Goal: Task Accomplishment & Management: Manage account settings

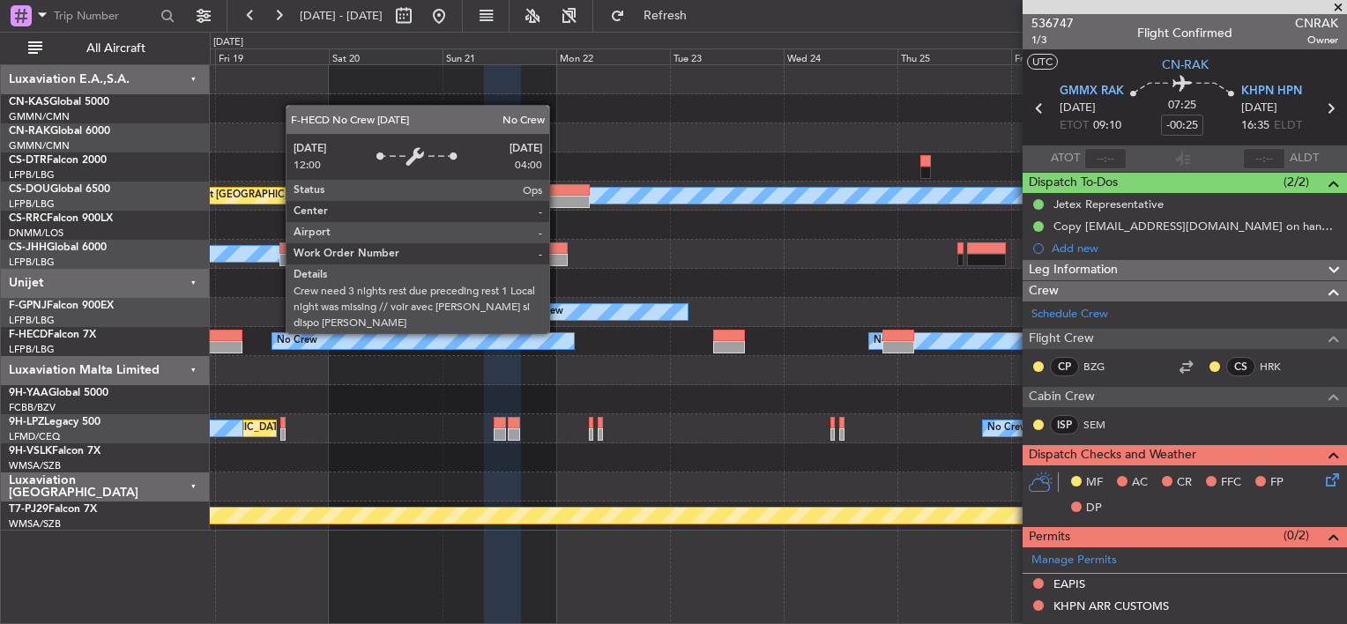
scroll to position [529, 0]
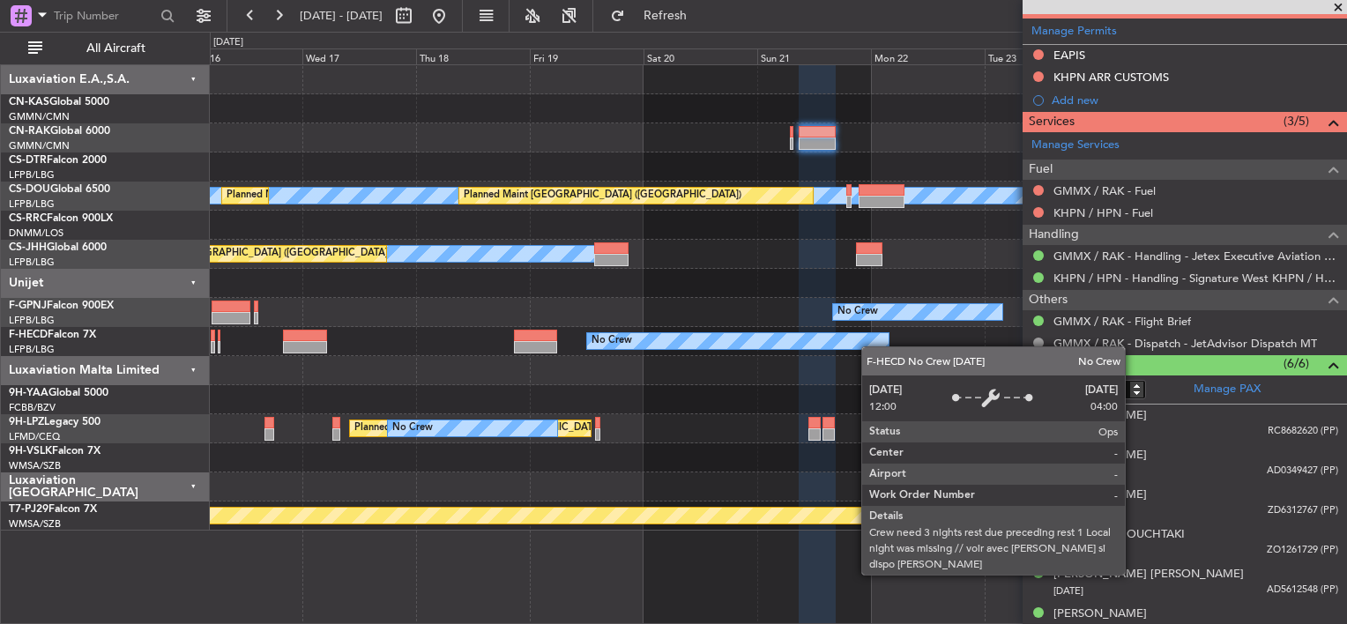
click at [873, 345] on div "No Crew" at bounding box center [737, 341] width 301 height 16
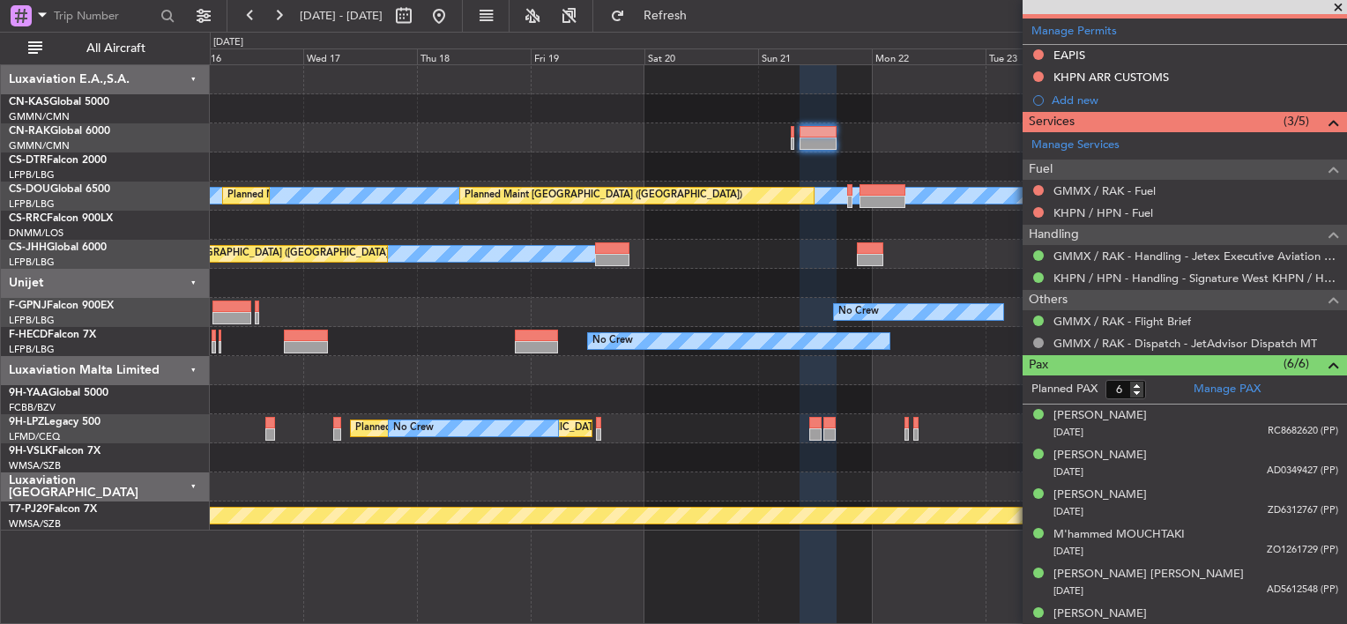
click at [938, 338] on div "No Crew No Crew No Crew" at bounding box center [778, 341] width 1136 height 29
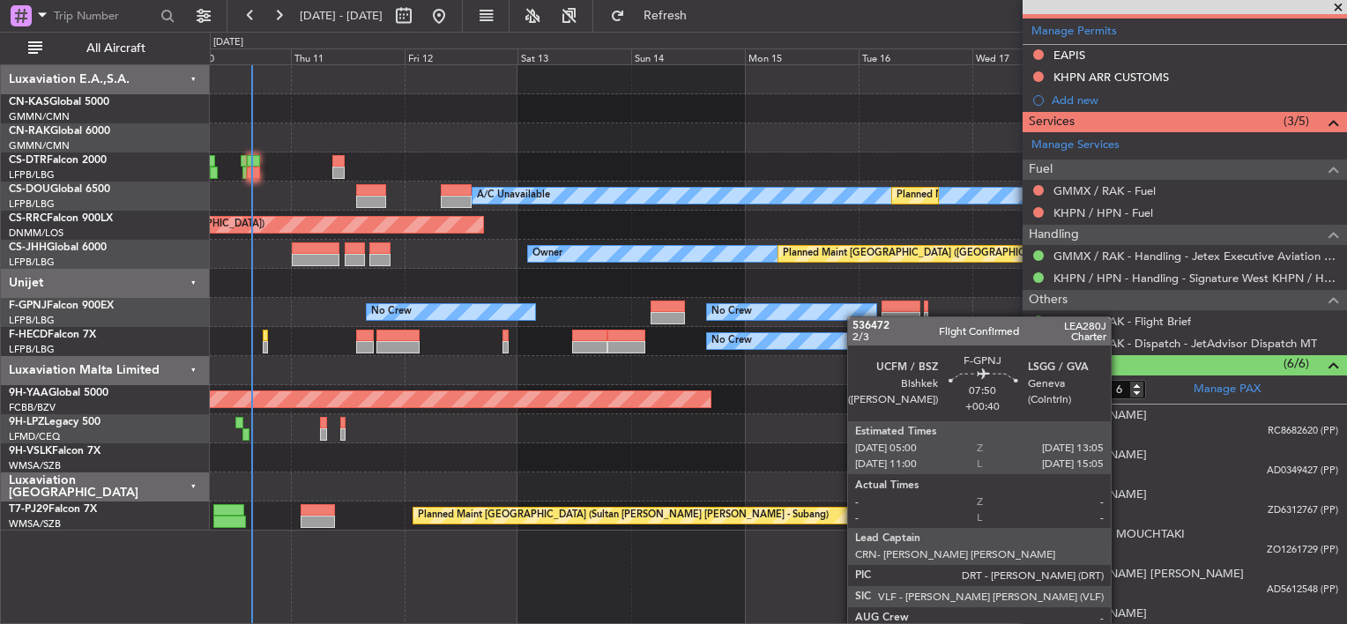
click at [914, 318] on div "No Crew No Crew No Crew No Crew No Crew" at bounding box center [778, 312] width 1136 height 29
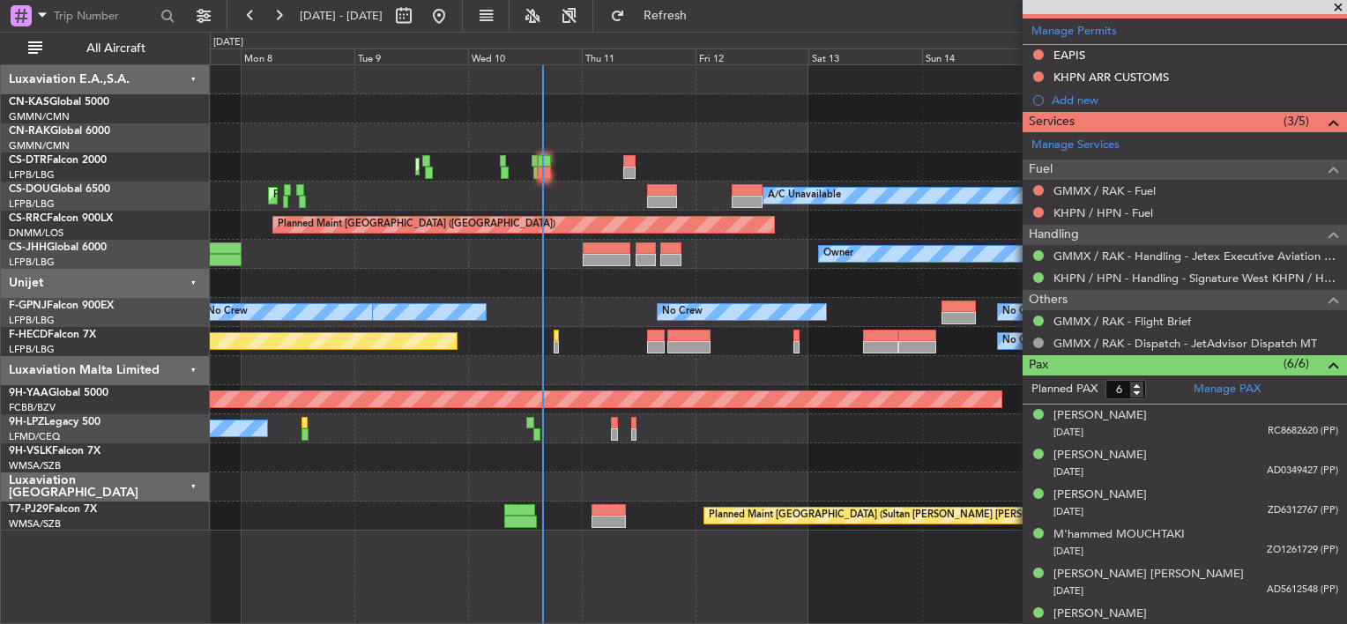
click at [858, 309] on div "No Crew No Crew No Crew No Crew" at bounding box center [778, 312] width 1136 height 29
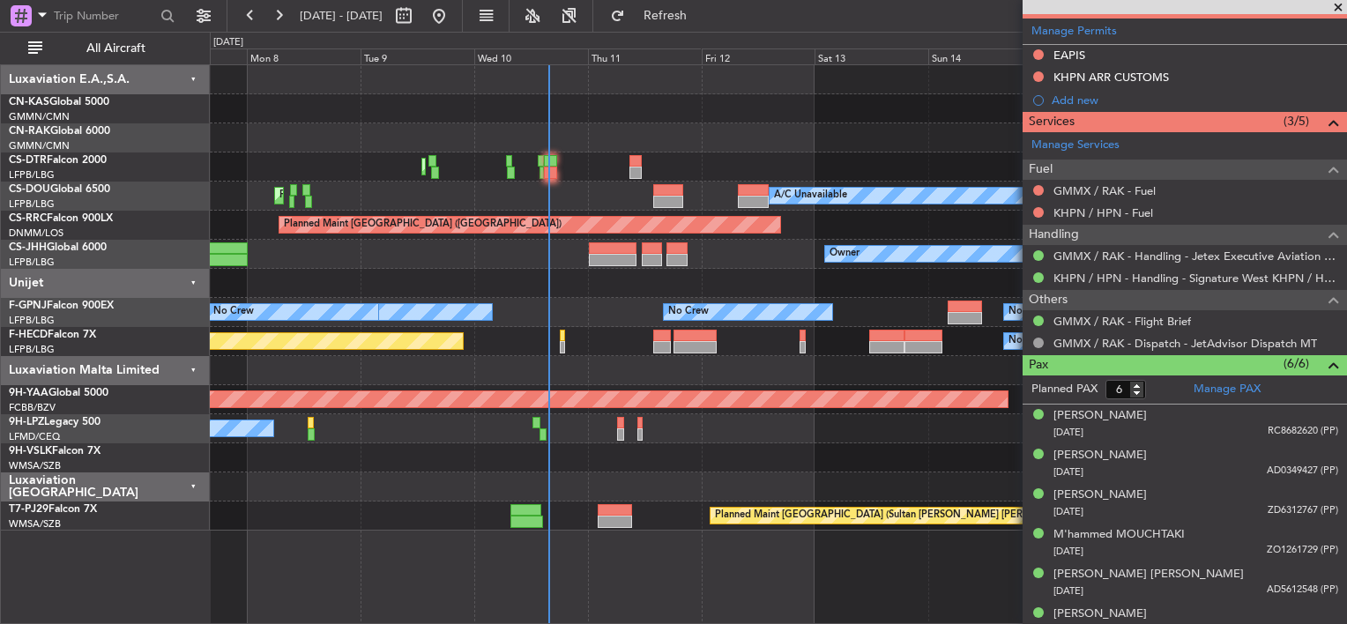
click at [913, 310] on div "Planned Maint Mugla ([GEOGRAPHIC_DATA]) A/C Unavailable Planned Maint [GEOGRAPH…" at bounding box center [778, 297] width 1136 height 465
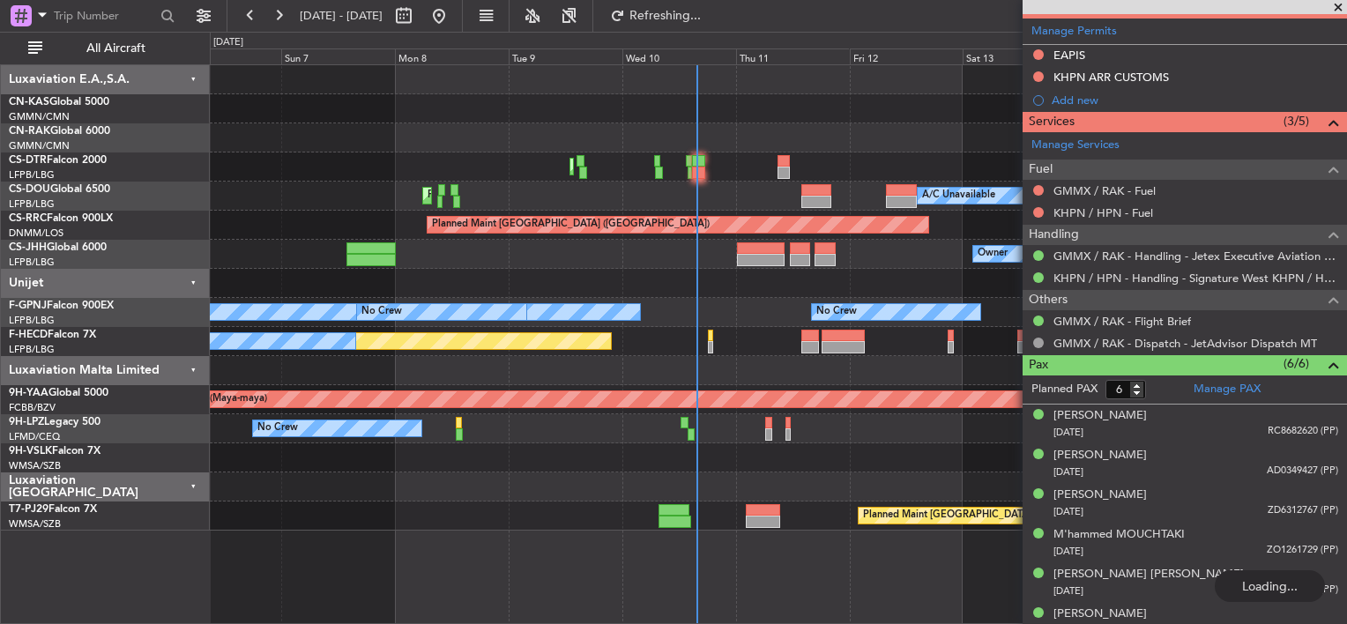
click at [457, 260] on div "Planned Maint Mugla ([GEOGRAPHIC_DATA]) A/C Unavailable Planned Maint [GEOGRAPH…" at bounding box center [778, 297] width 1136 height 465
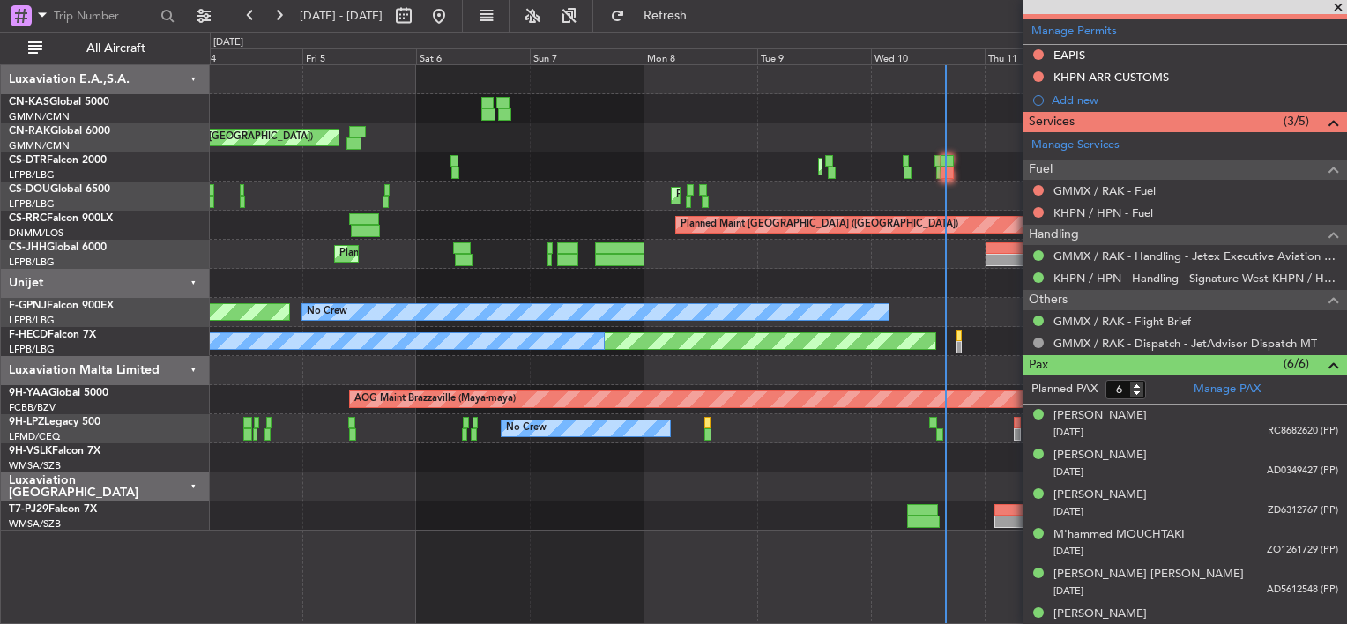
click at [620, 273] on div at bounding box center [778, 283] width 1136 height 29
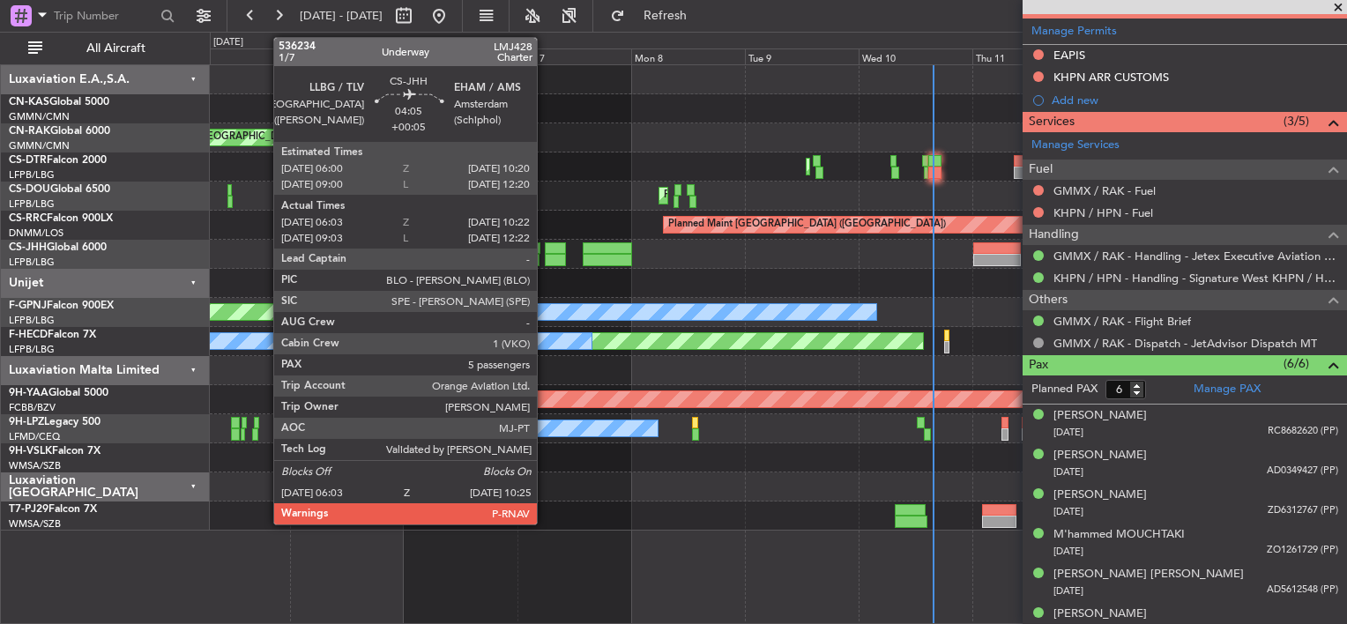
click at [552, 251] on div at bounding box center [555, 248] width 21 height 12
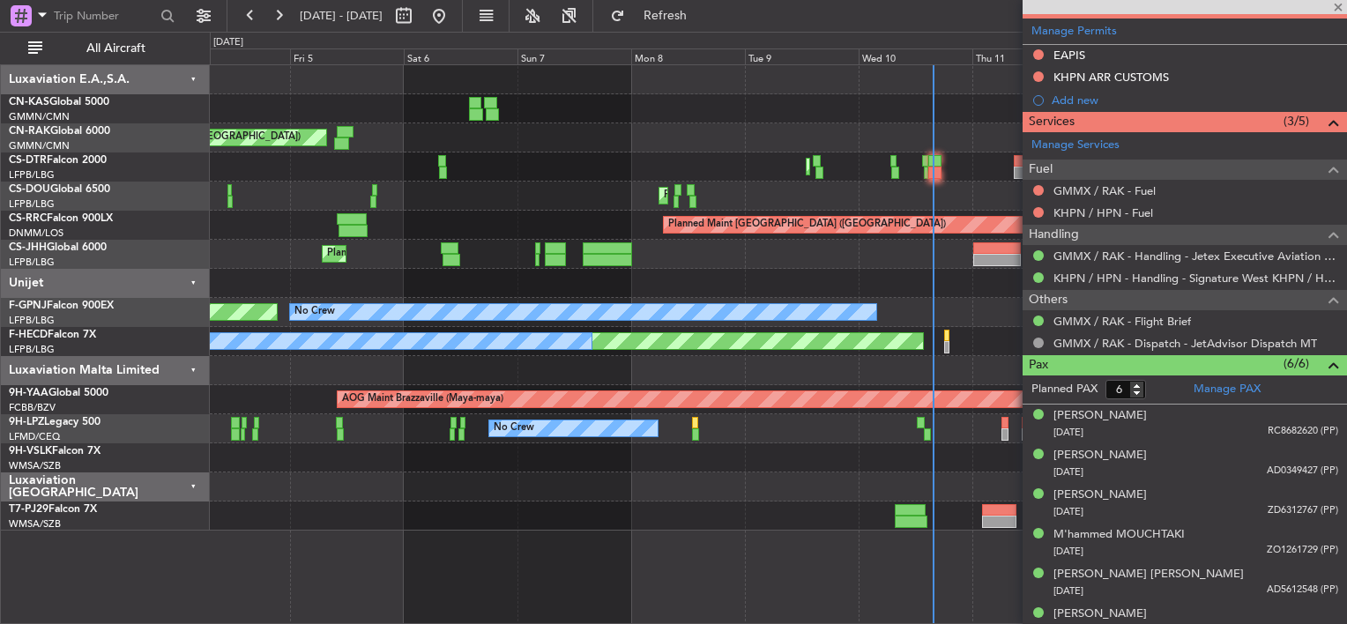
type input "+00:05"
type input "06:13"
type input "10:17"
type input "5"
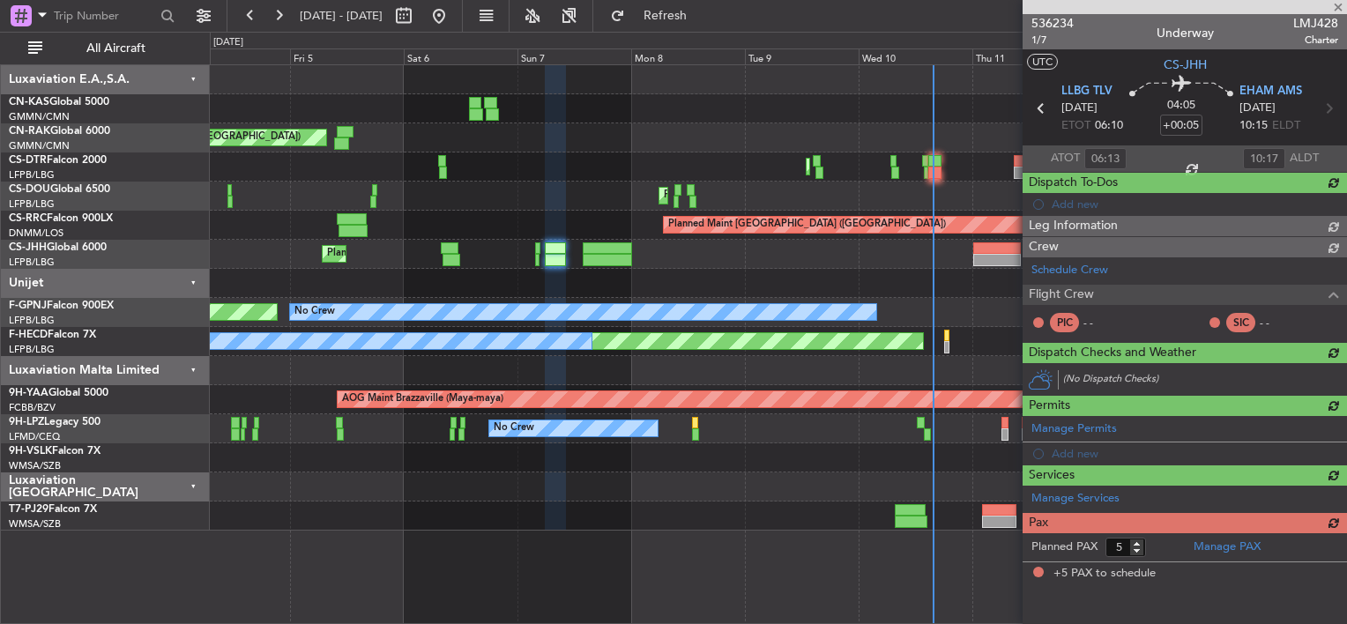
scroll to position [0, 0]
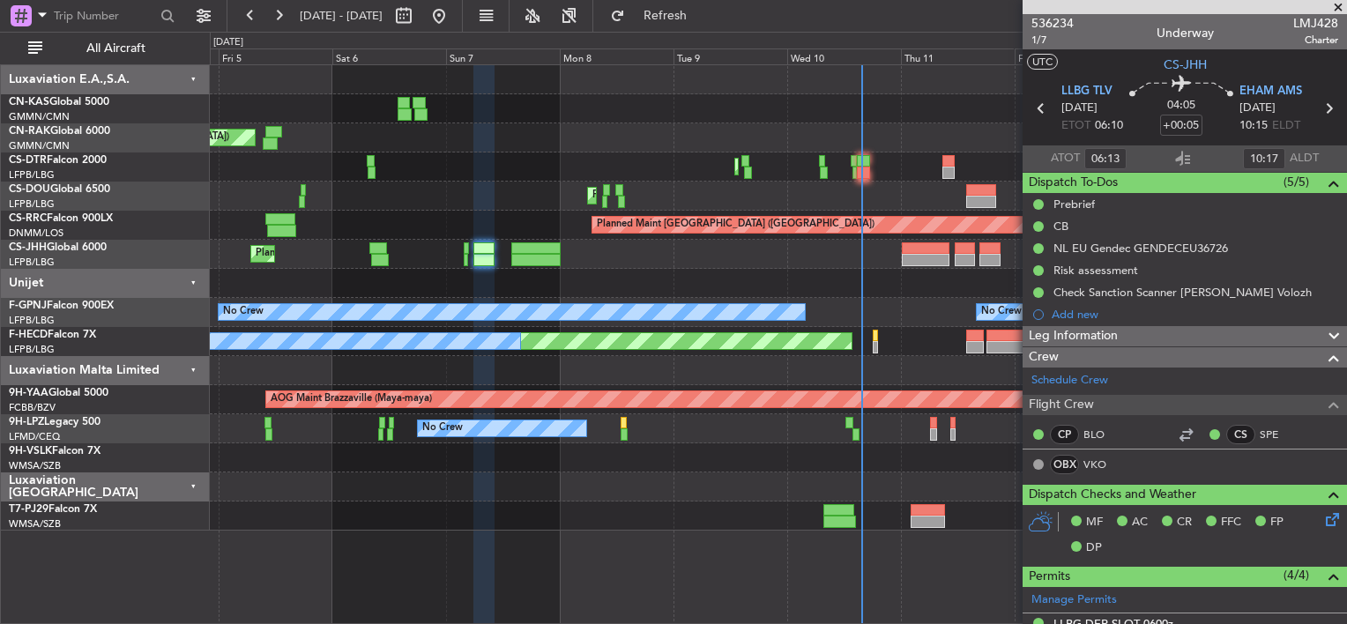
click at [733, 250] on div "Owner Planned Maint [GEOGRAPHIC_DATA] ([GEOGRAPHIC_DATA]) Planned Maint [GEOGRA…" at bounding box center [778, 254] width 1136 height 29
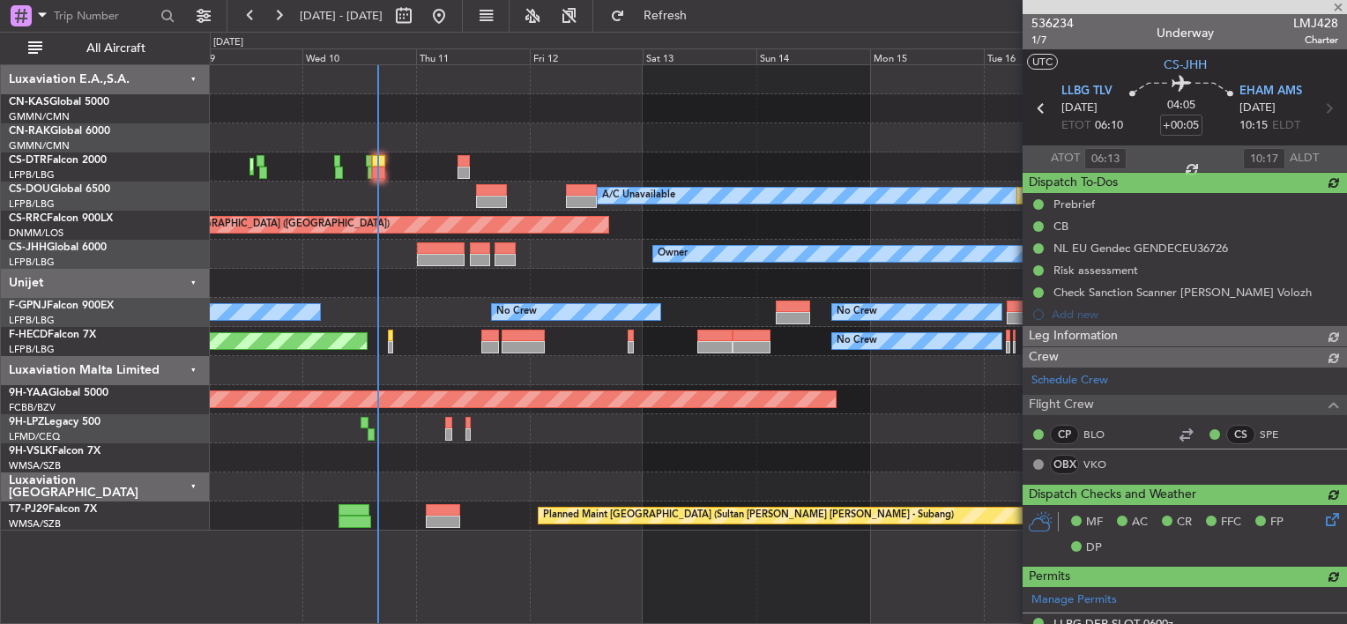
click at [455, 82] on div "Planned Maint Mugla ([GEOGRAPHIC_DATA]) A/C Unavailable Planned Maint [GEOGRAPH…" at bounding box center [778, 297] width 1136 height 465
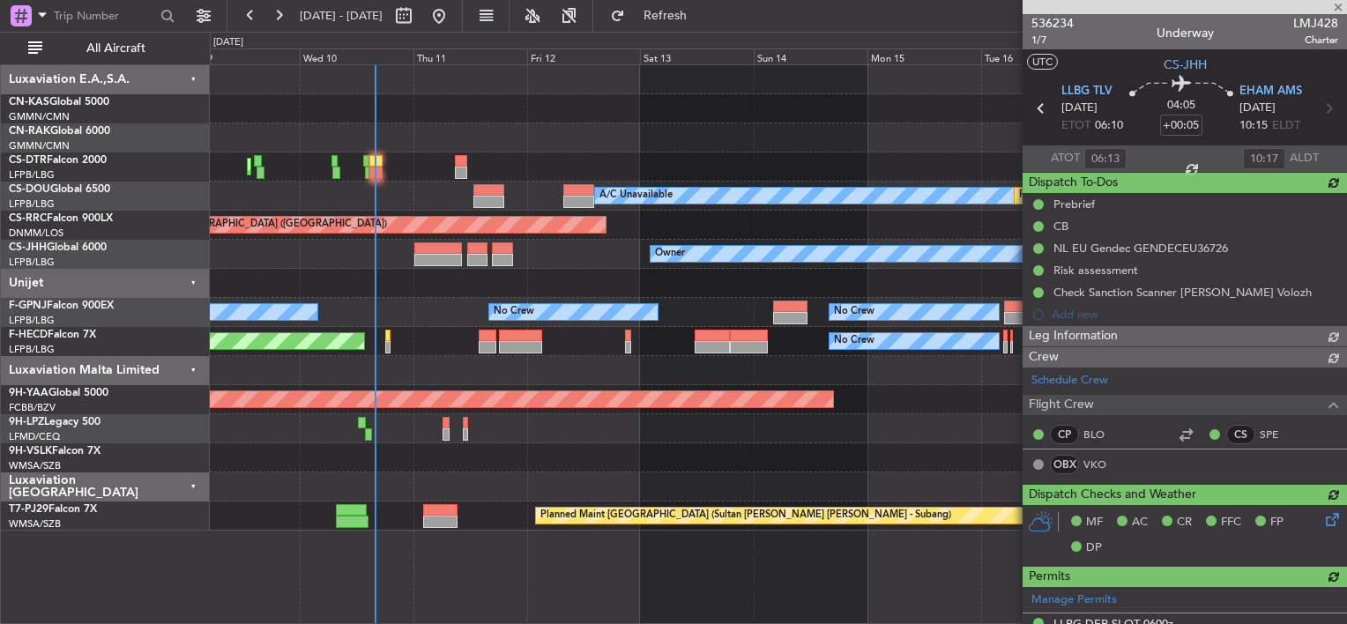
type input "09:13"
type input "12:17"
type input "06:13"
type input "10:17"
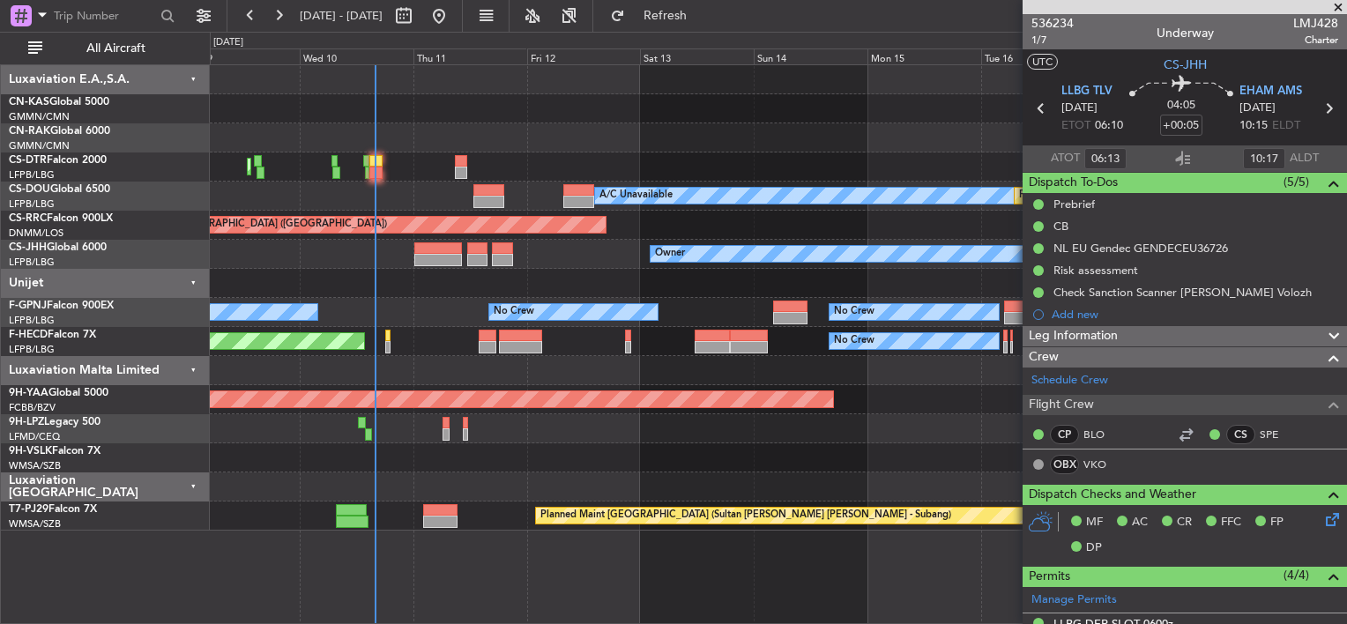
click at [333, 102] on div "Planned Maint Mugla ([GEOGRAPHIC_DATA]) A/C Unavailable Planned Maint [GEOGRAPH…" at bounding box center [778, 297] width 1136 height 465
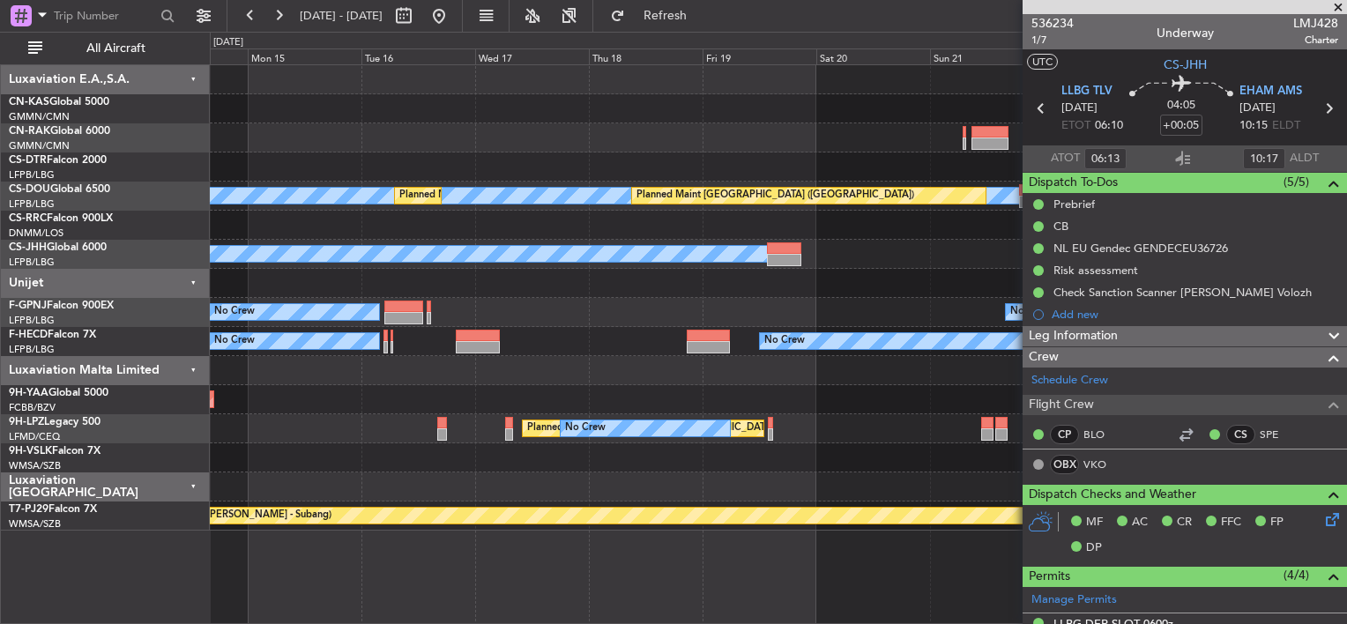
click at [338, 83] on div "A/C Unavailable Planned Maint [GEOGRAPHIC_DATA] ([GEOGRAPHIC_DATA]) Planned Mai…" at bounding box center [778, 297] width 1136 height 465
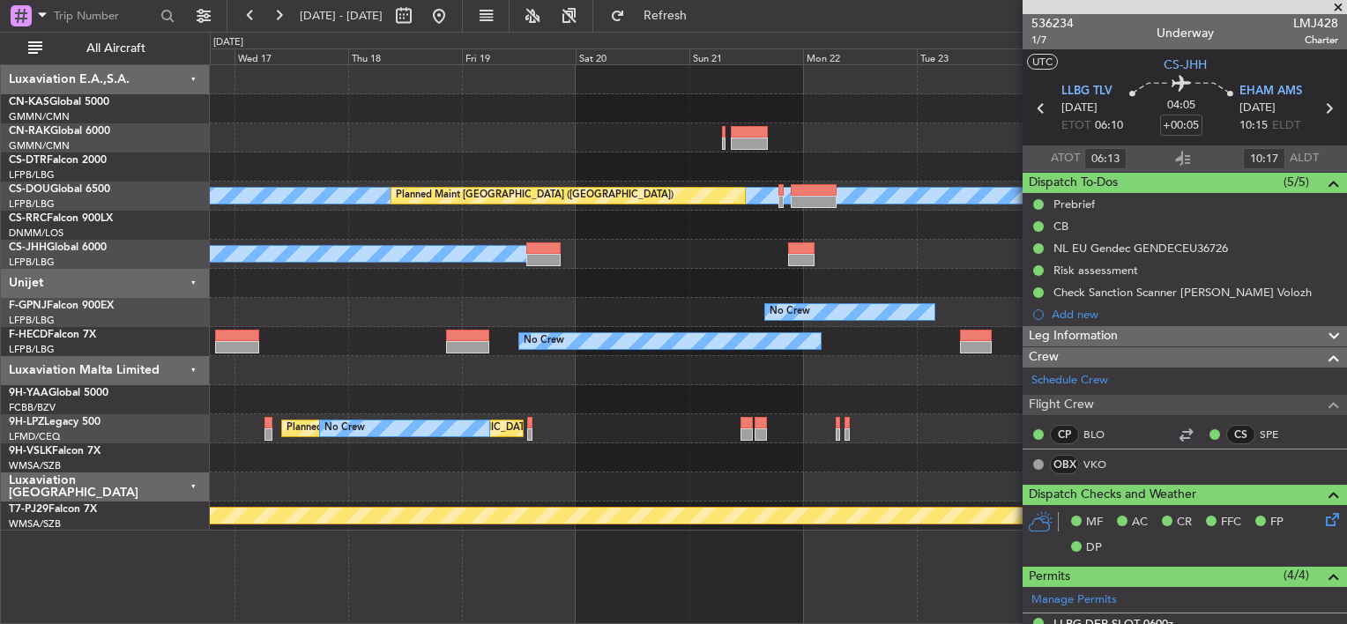
click at [442, 100] on div at bounding box center [778, 108] width 1136 height 29
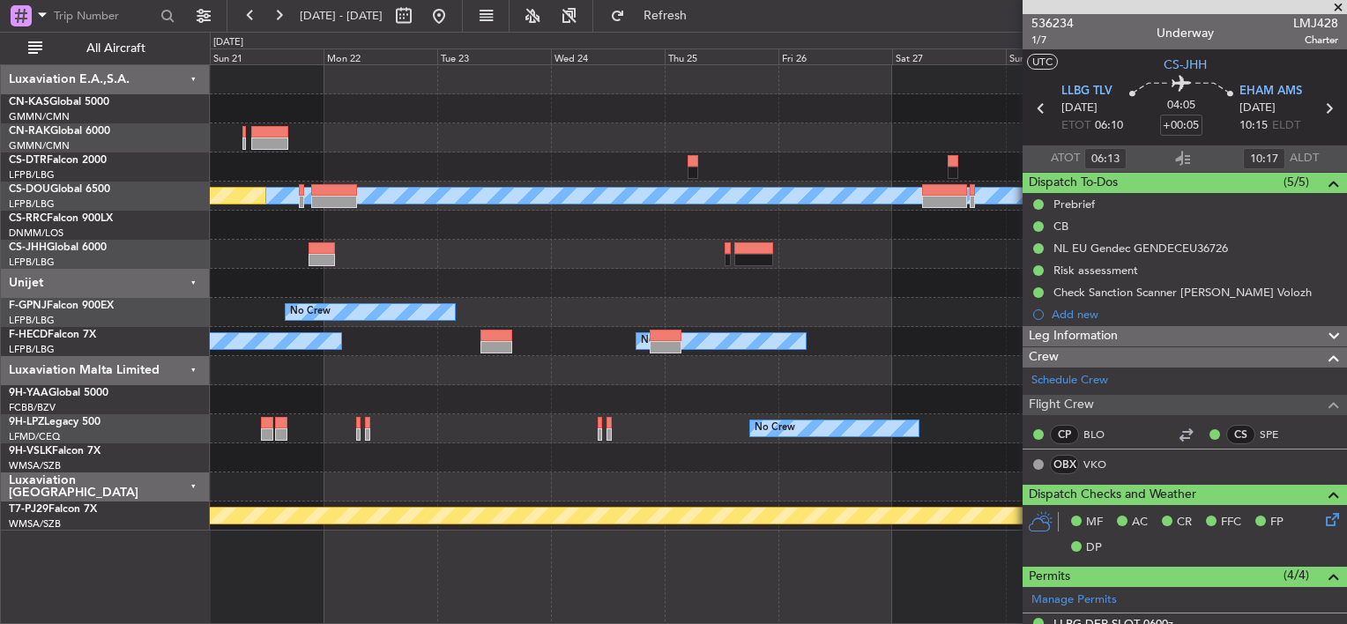
click at [1336, 7] on span at bounding box center [1338, 8] width 18 height 16
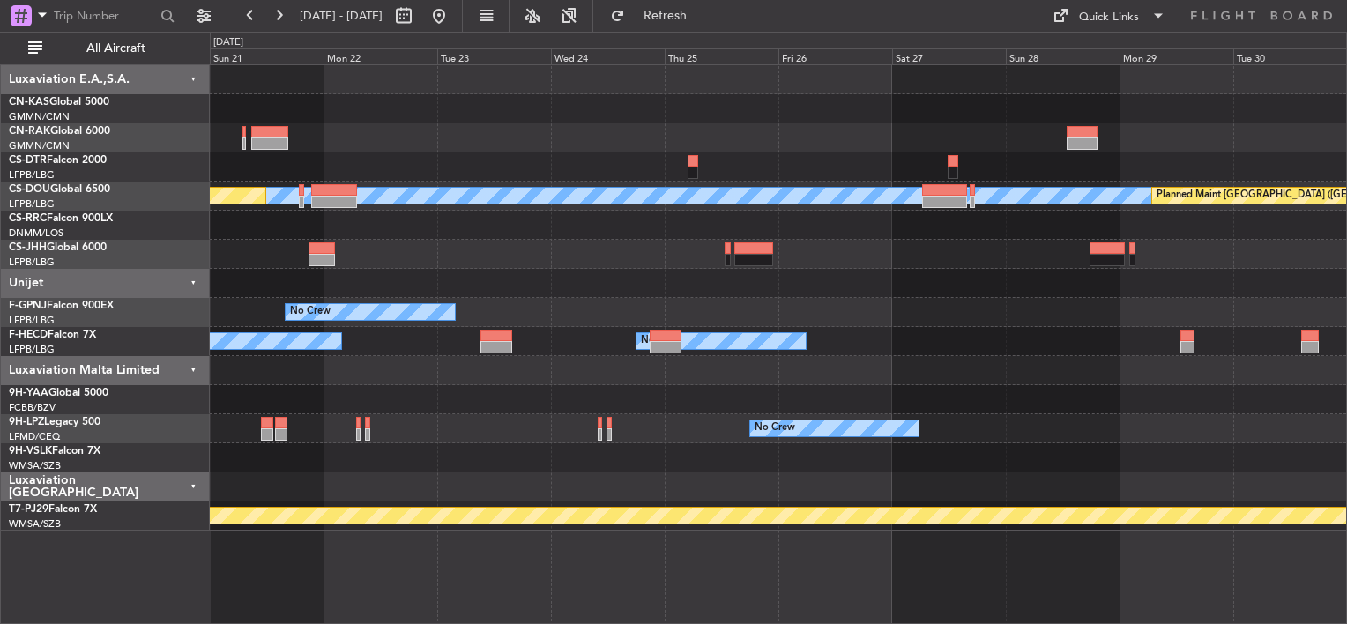
type input "0"
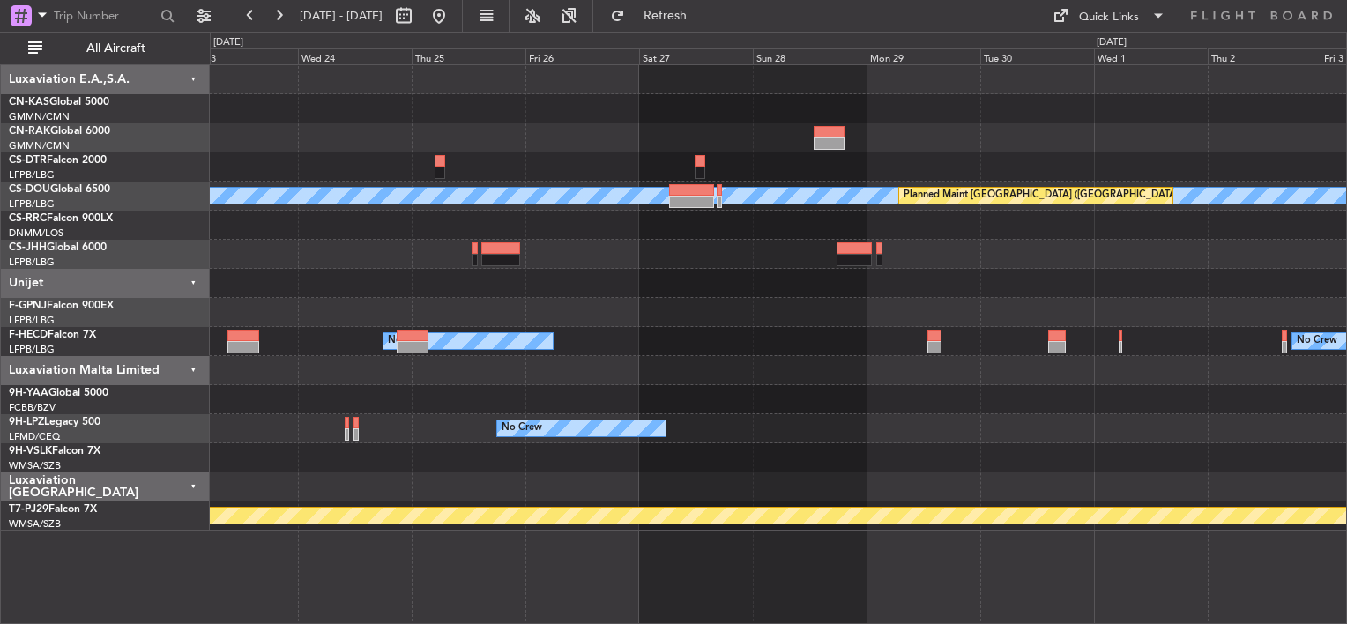
click at [750, 122] on div at bounding box center [778, 108] width 1136 height 29
click at [816, 164] on div at bounding box center [778, 166] width 1136 height 29
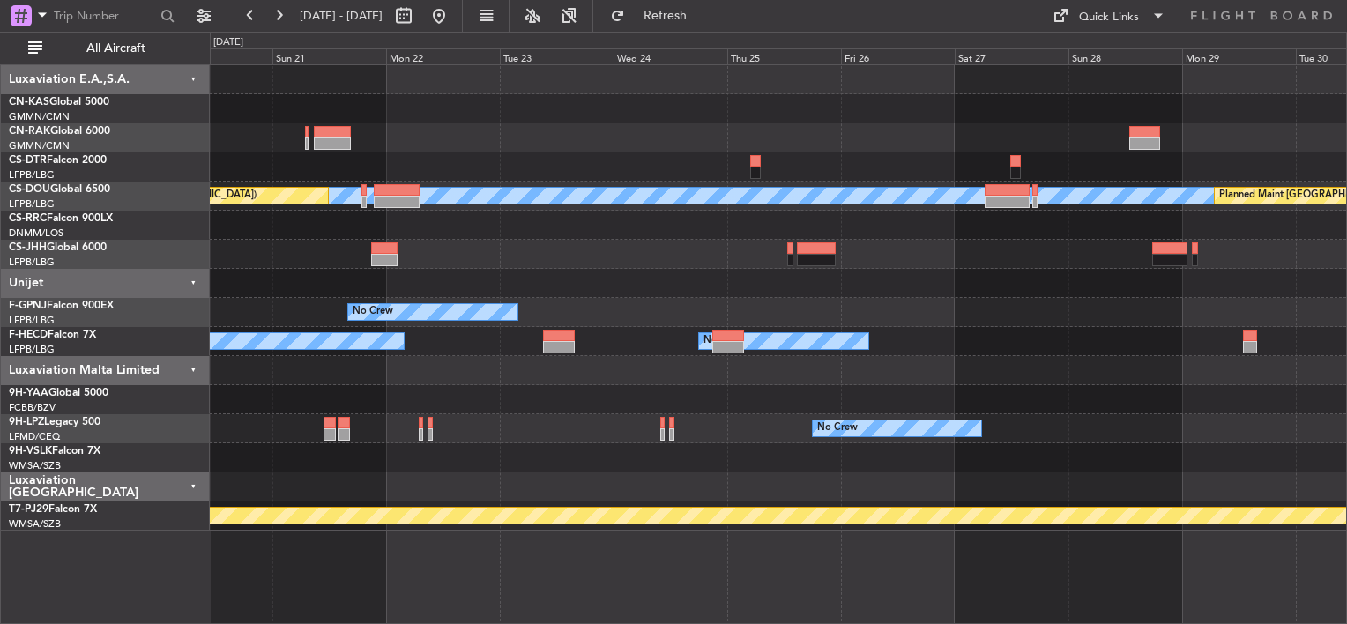
click at [950, 308] on div "A/C Unavailable Planned Maint [GEOGRAPHIC_DATA] ([GEOGRAPHIC_DATA]) Planned Mai…" at bounding box center [778, 297] width 1136 height 465
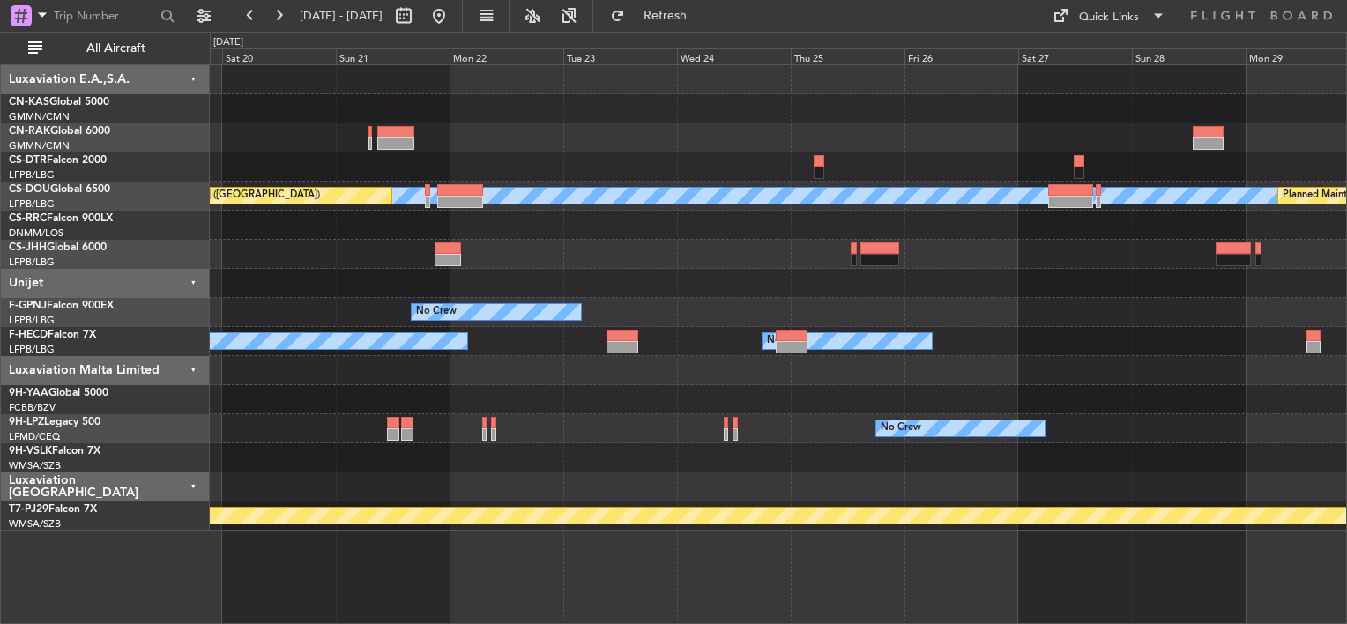
click at [904, 296] on div at bounding box center [778, 283] width 1136 height 29
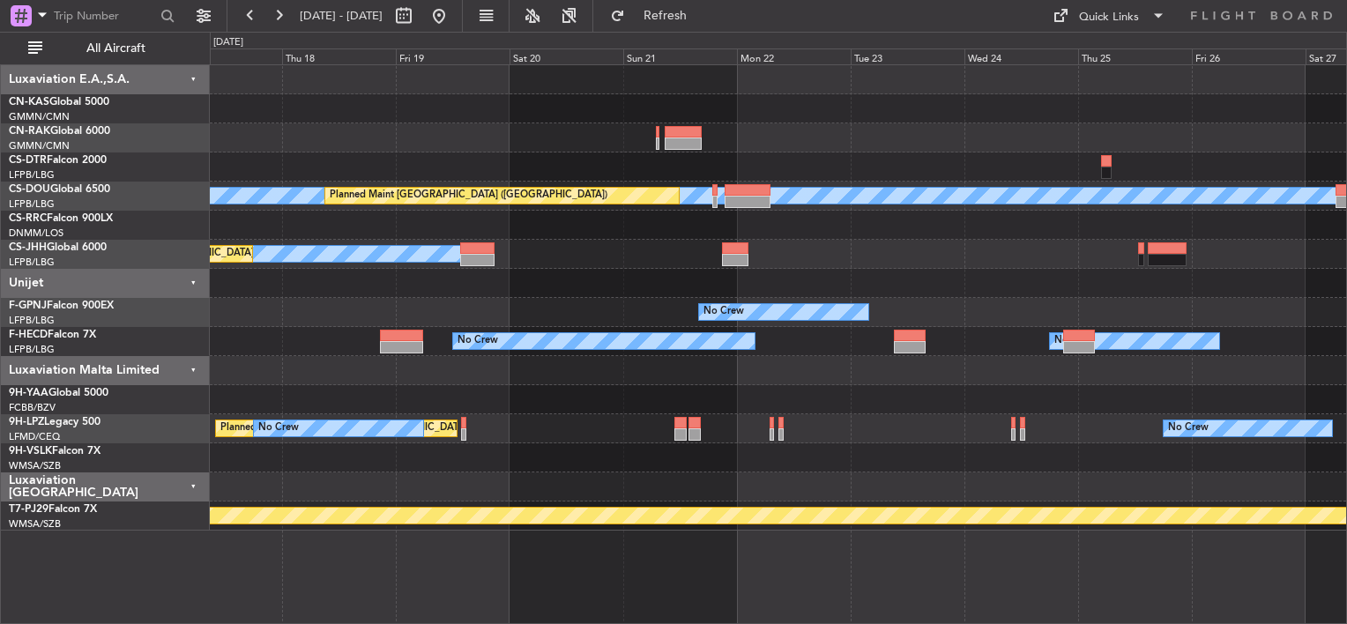
click at [947, 309] on div "A/C Unavailable Planned Maint [GEOGRAPHIC_DATA] ([GEOGRAPHIC_DATA]) Planned Mai…" at bounding box center [778, 297] width 1136 height 465
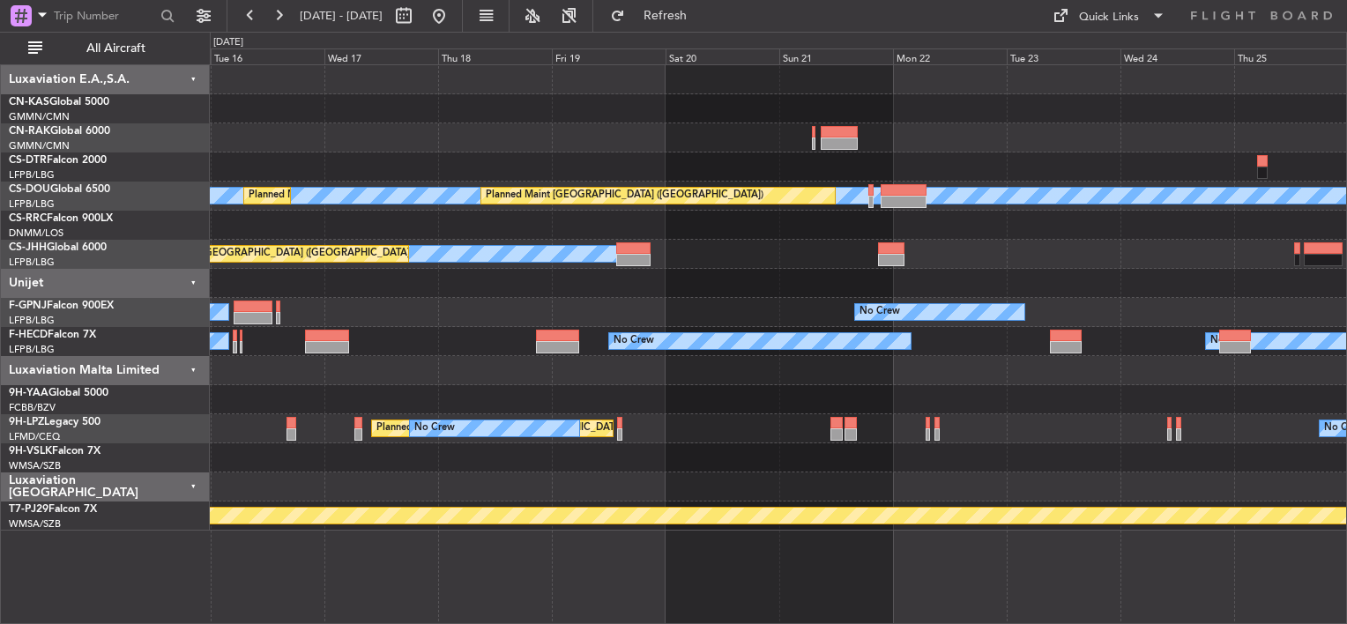
click at [1169, 310] on div "No Crew No Crew" at bounding box center [778, 312] width 1136 height 29
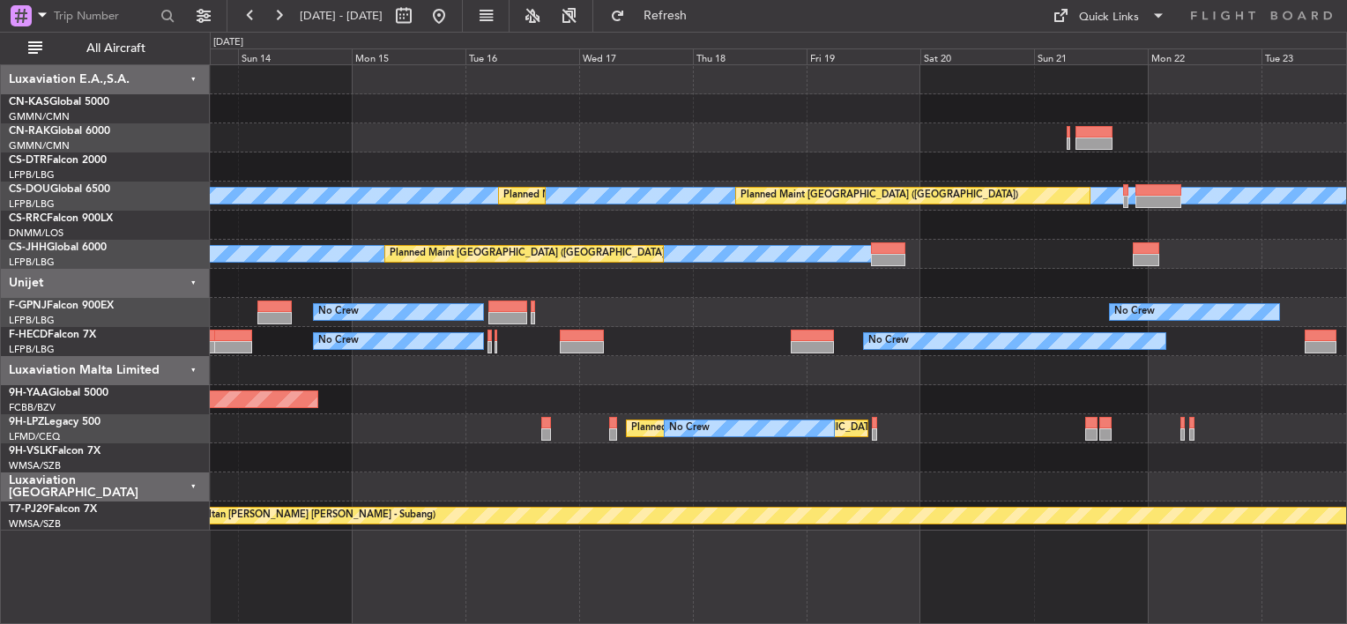
click at [1055, 304] on div "A/C Unavailable Planned Maint [GEOGRAPHIC_DATA] ([GEOGRAPHIC_DATA]) Planned Mai…" at bounding box center [778, 297] width 1136 height 465
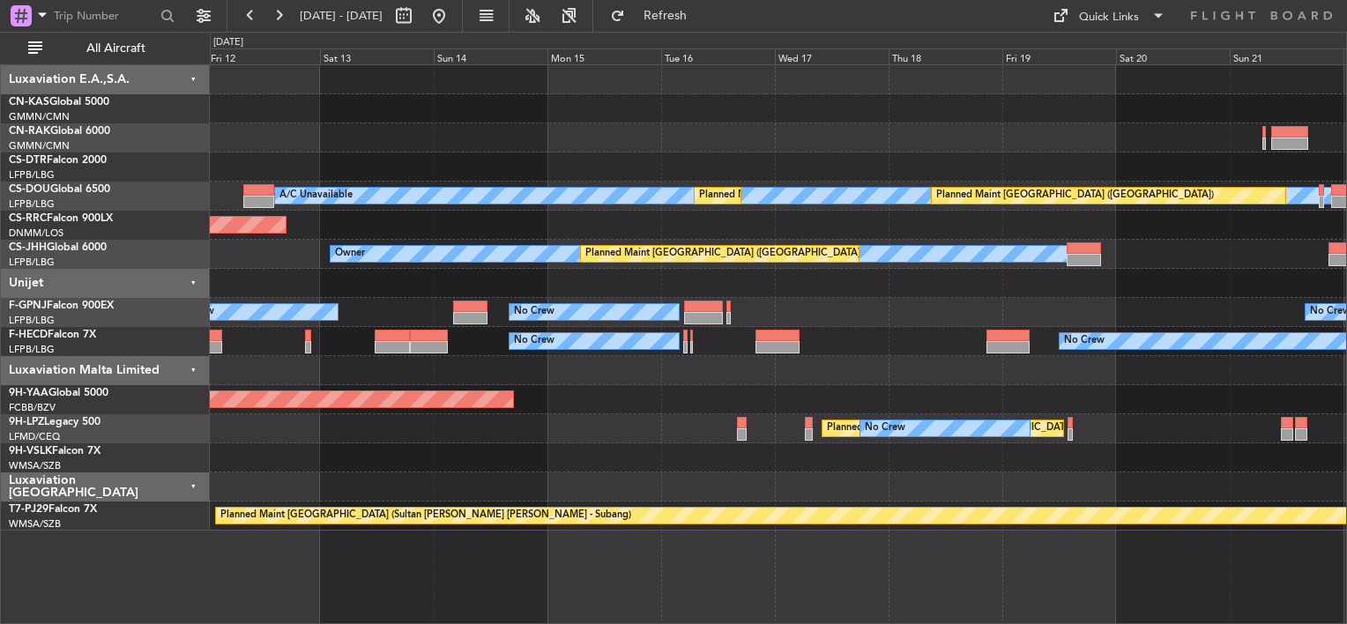
click at [1135, 314] on div "Planned Maint Mugla ([GEOGRAPHIC_DATA]) A/C Unavailable Planned Maint [GEOGRAPH…" at bounding box center [778, 297] width 1136 height 465
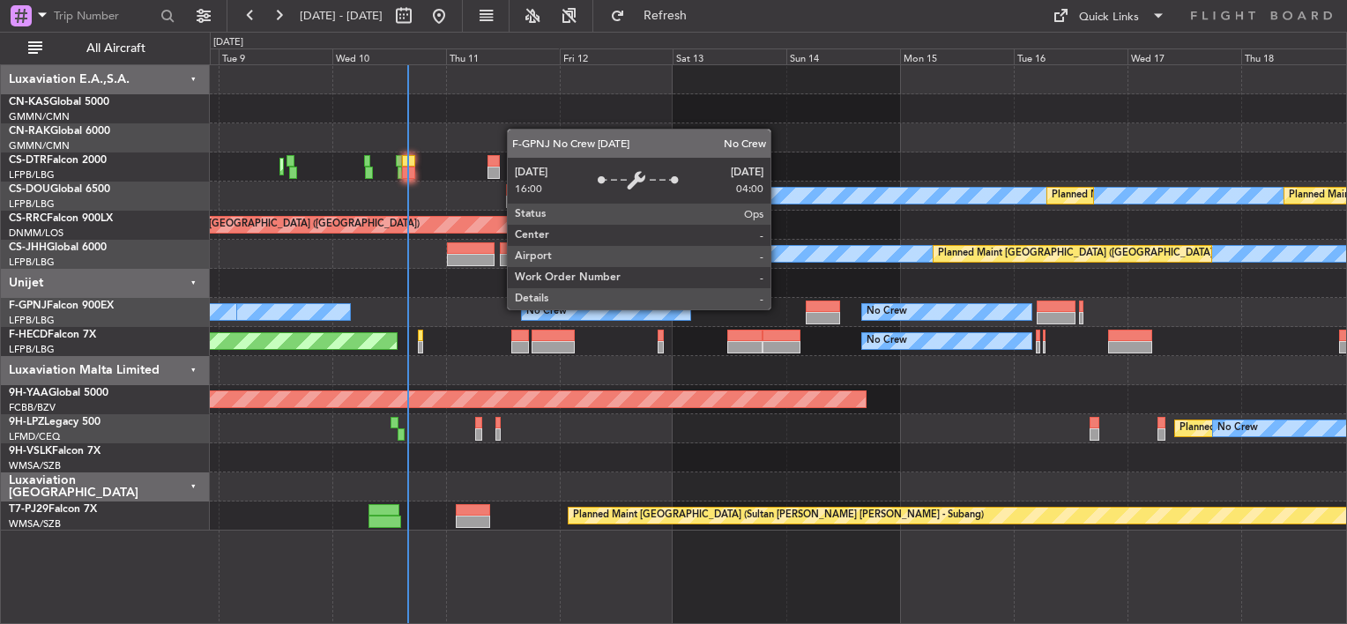
click at [976, 304] on div "No Crew" at bounding box center [946, 312] width 169 height 16
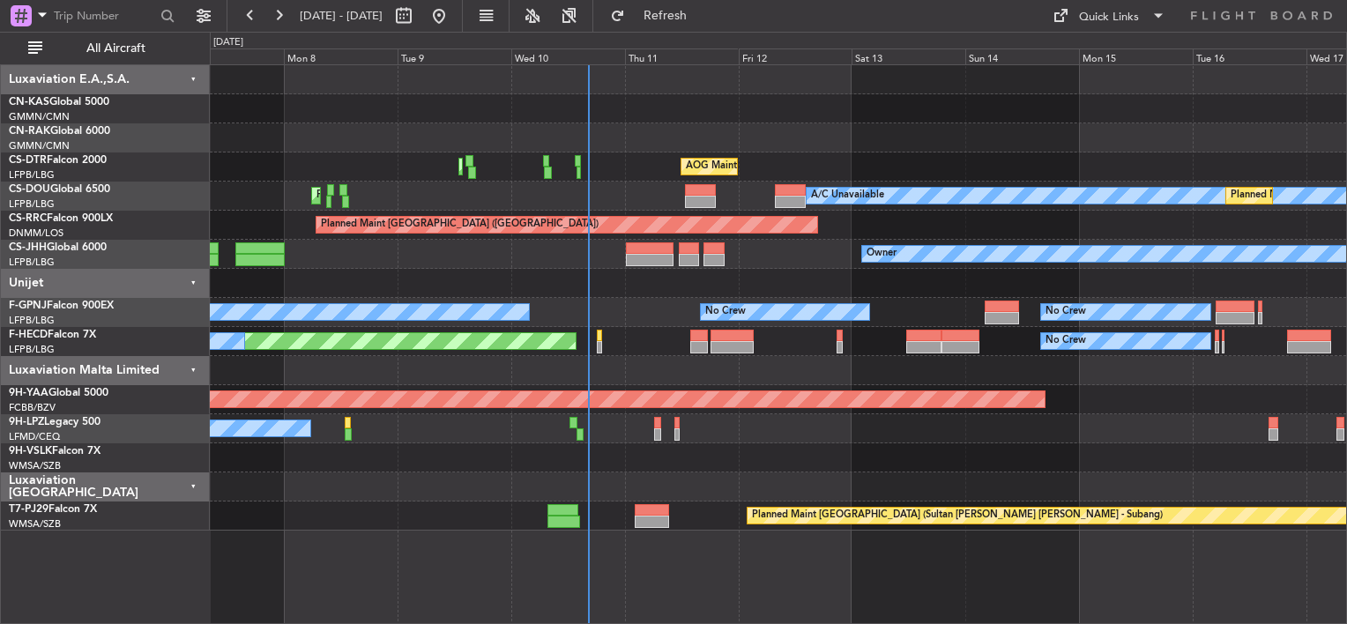
click at [578, 152] on div "Unplanned Maint [GEOGRAPHIC_DATA] ([GEOGRAPHIC_DATA]) AOG Maint Sofia Planned M…" at bounding box center [778, 297] width 1136 height 465
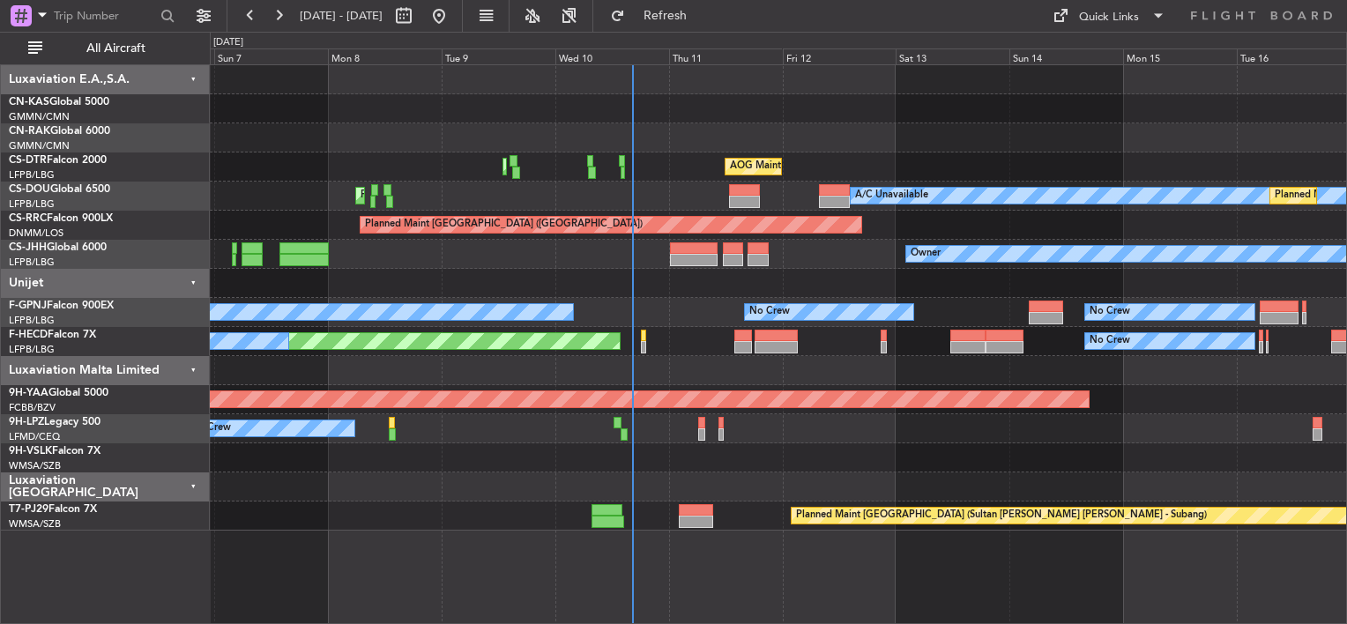
click at [659, 189] on div "A/C Unavailable Planned Maint [GEOGRAPHIC_DATA] ([GEOGRAPHIC_DATA]) Planned Mai…" at bounding box center [778, 196] width 1136 height 29
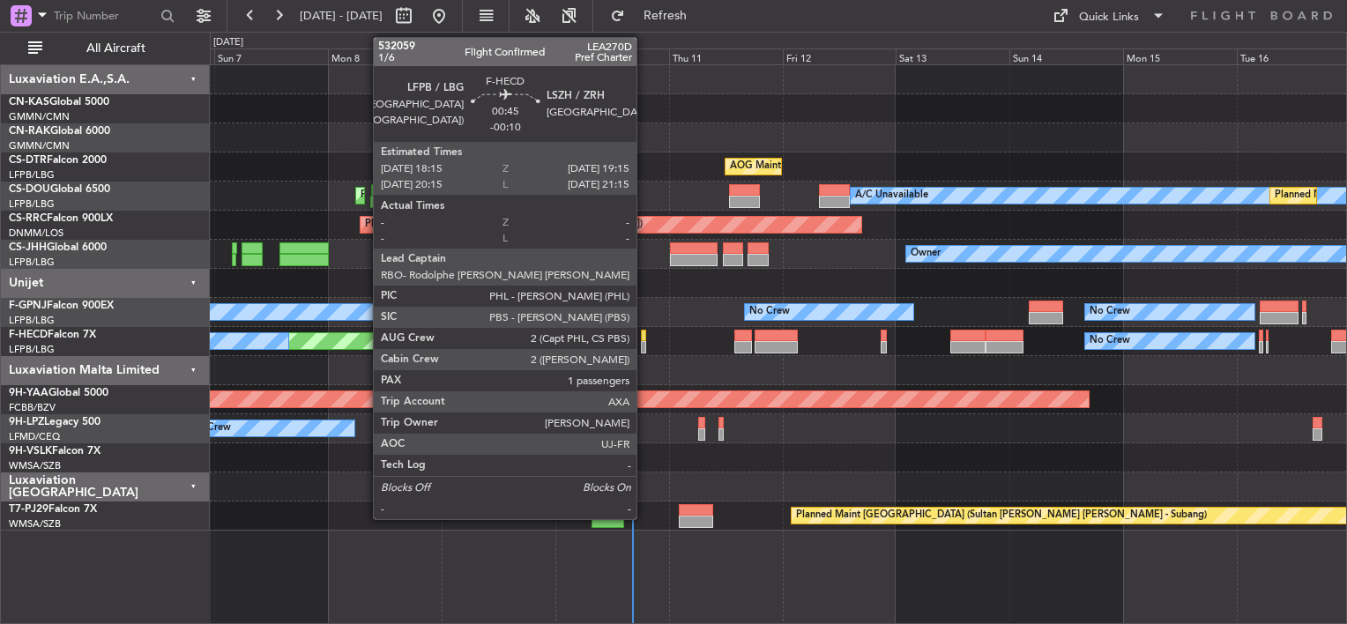
click at [644, 337] on div at bounding box center [643, 336] width 5 height 12
